Goal: Transaction & Acquisition: Subscribe to service/newsletter

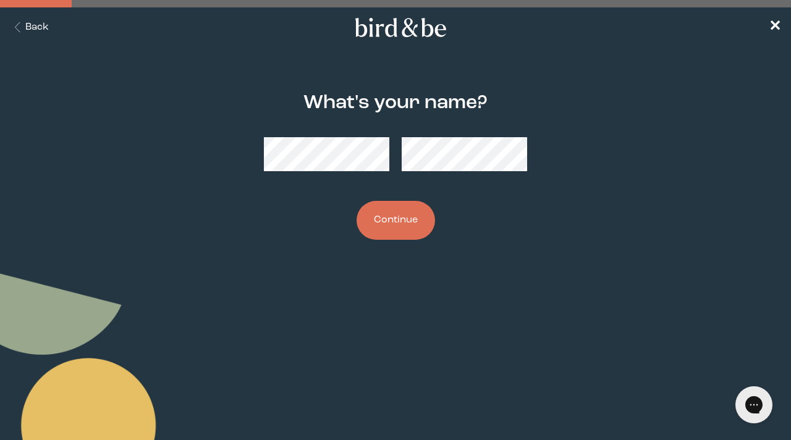
click at [394, 223] on button "Continue" at bounding box center [396, 220] width 78 height 39
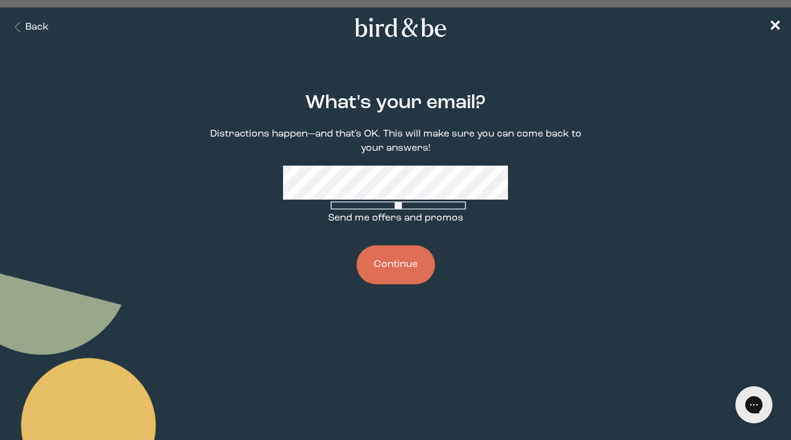
click at [392, 281] on button "Continue" at bounding box center [396, 264] width 78 height 39
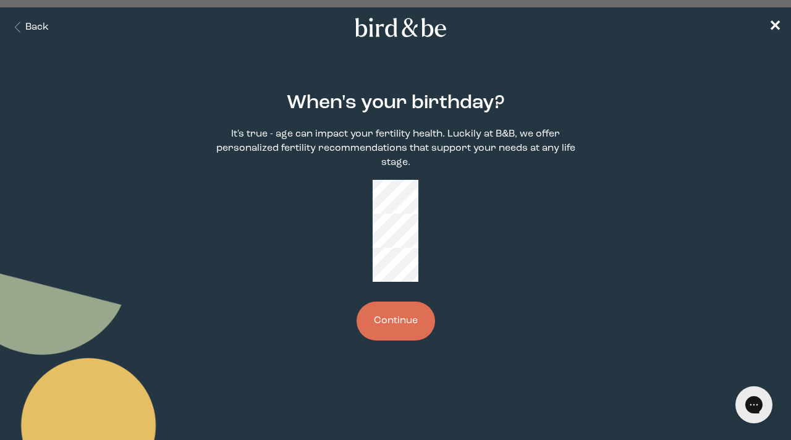
click at [397, 302] on button "Continue" at bounding box center [396, 321] width 78 height 39
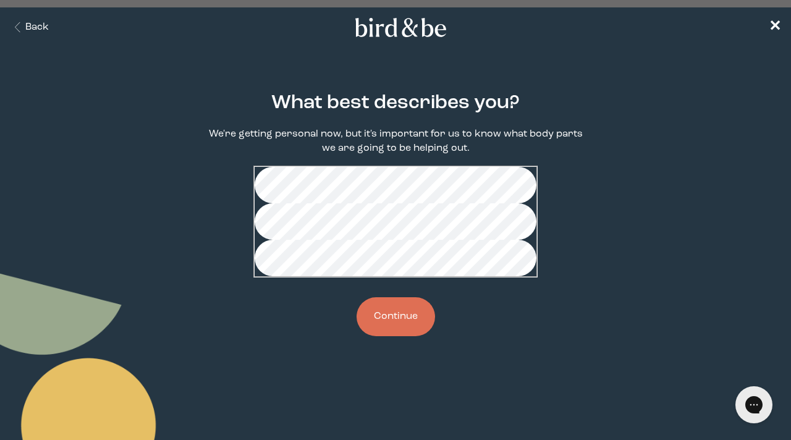
click at [397, 336] on button "Continue" at bounding box center [396, 316] width 78 height 39
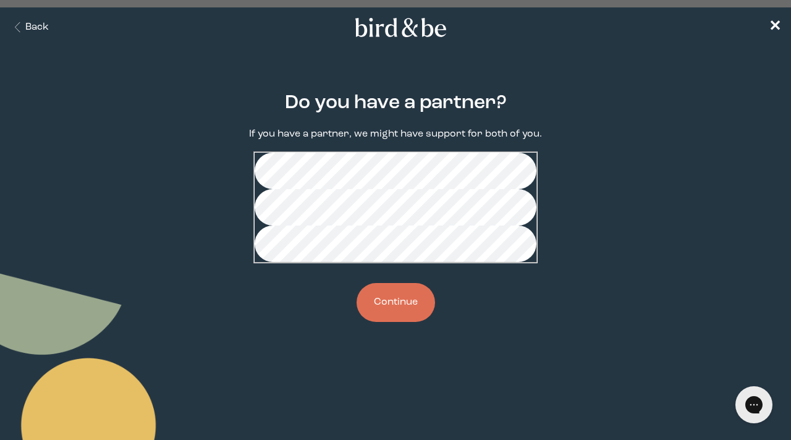
click at [388, 322] on button "Continue" at bounding box center [396, 302] width 78 height 39
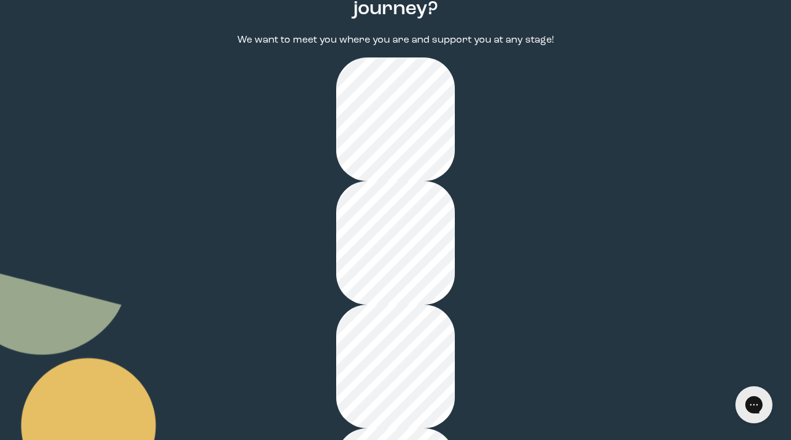
scroll to position [129, 0]
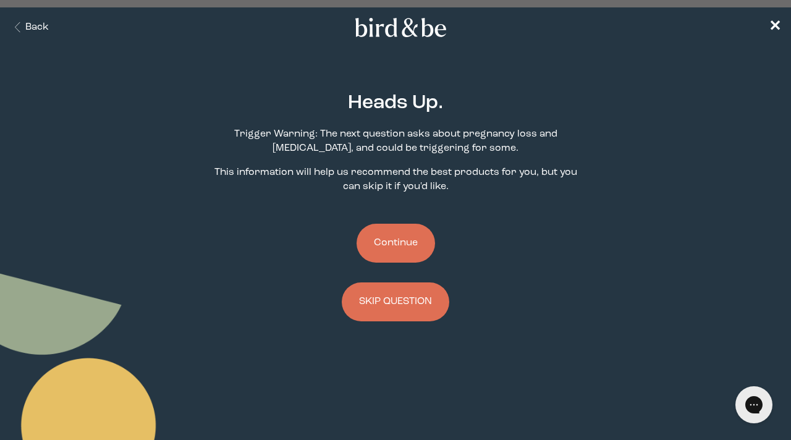
click at [402, 245] on button "Continue" at bounding box center [396, 243] width 78 height 39
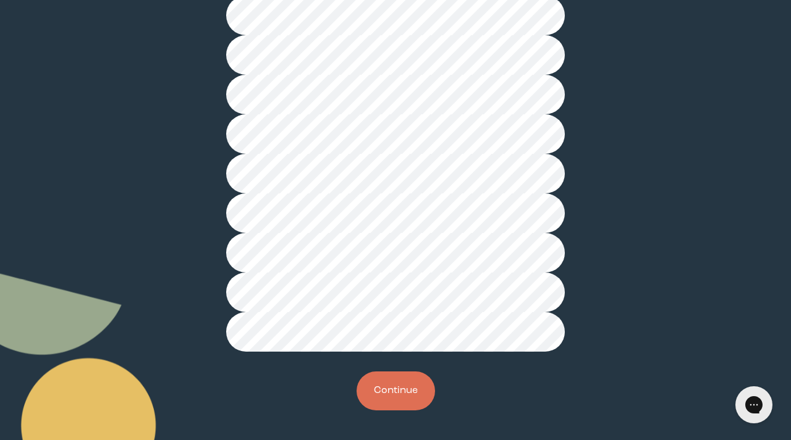
scroll to position [331, 0]
click at [398, 389] on button "Continue" at bounding box center [396, 390] width 78 height 39
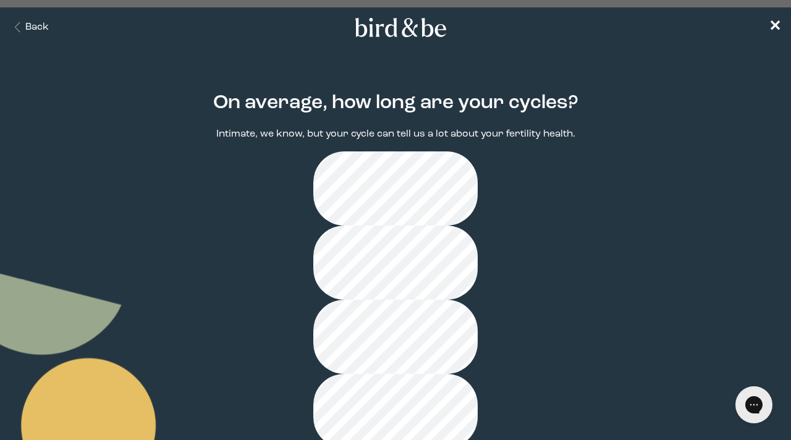
scroll to position [18, 0]
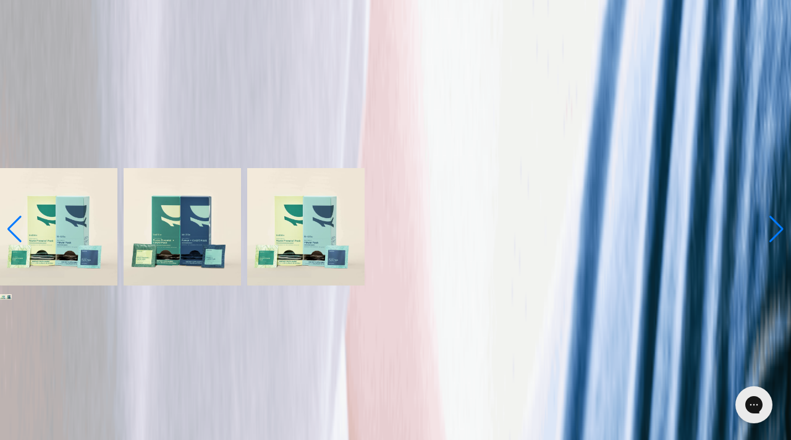
scroll to position [217, 0]
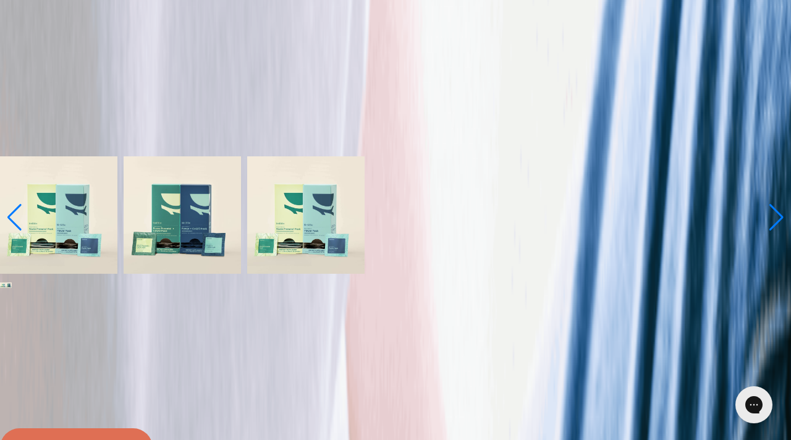
click at [399, 156] on summary "Learn More About it <" at bounding box center [395, 149] width 791 height 14
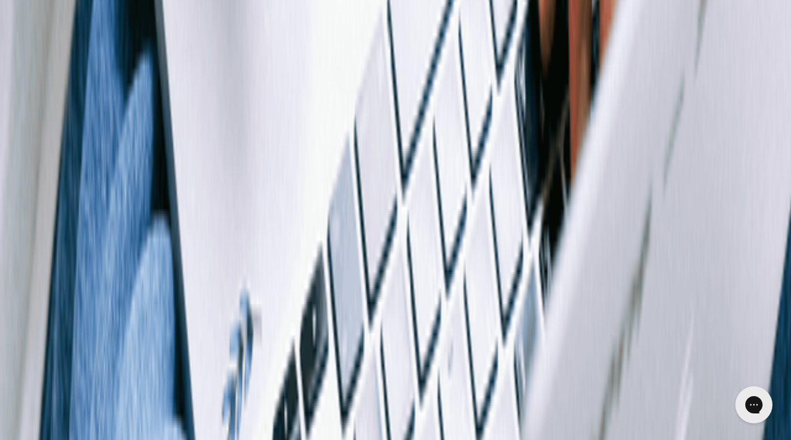
scroll to position [3276, 0]
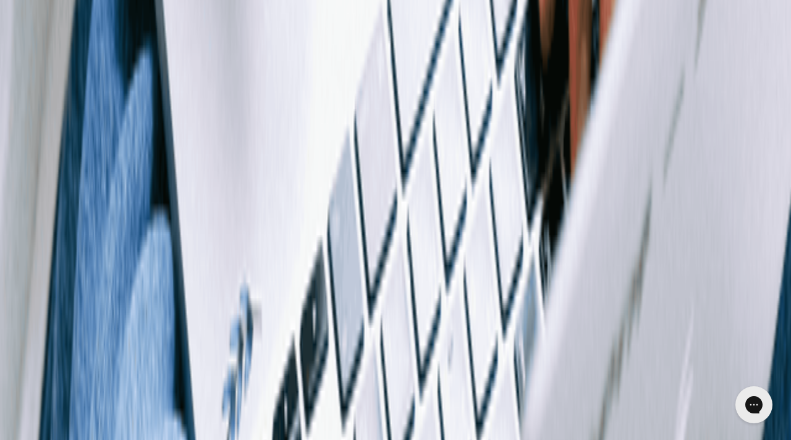
radio input "true"
